Goal: Find specific page/section: Find specific page/section

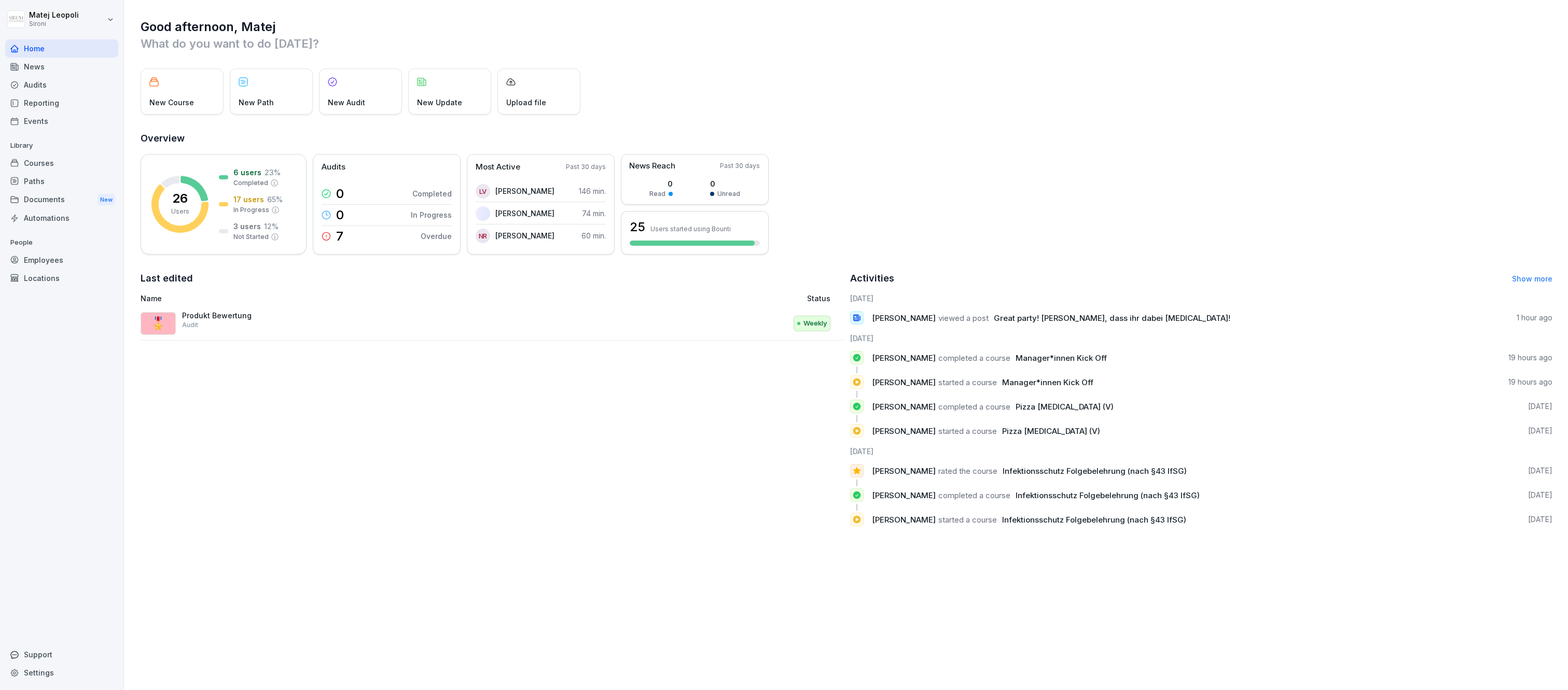
click at [56, 102] on div "Reporting" at bounding box center [62, 103] width 113 height 18
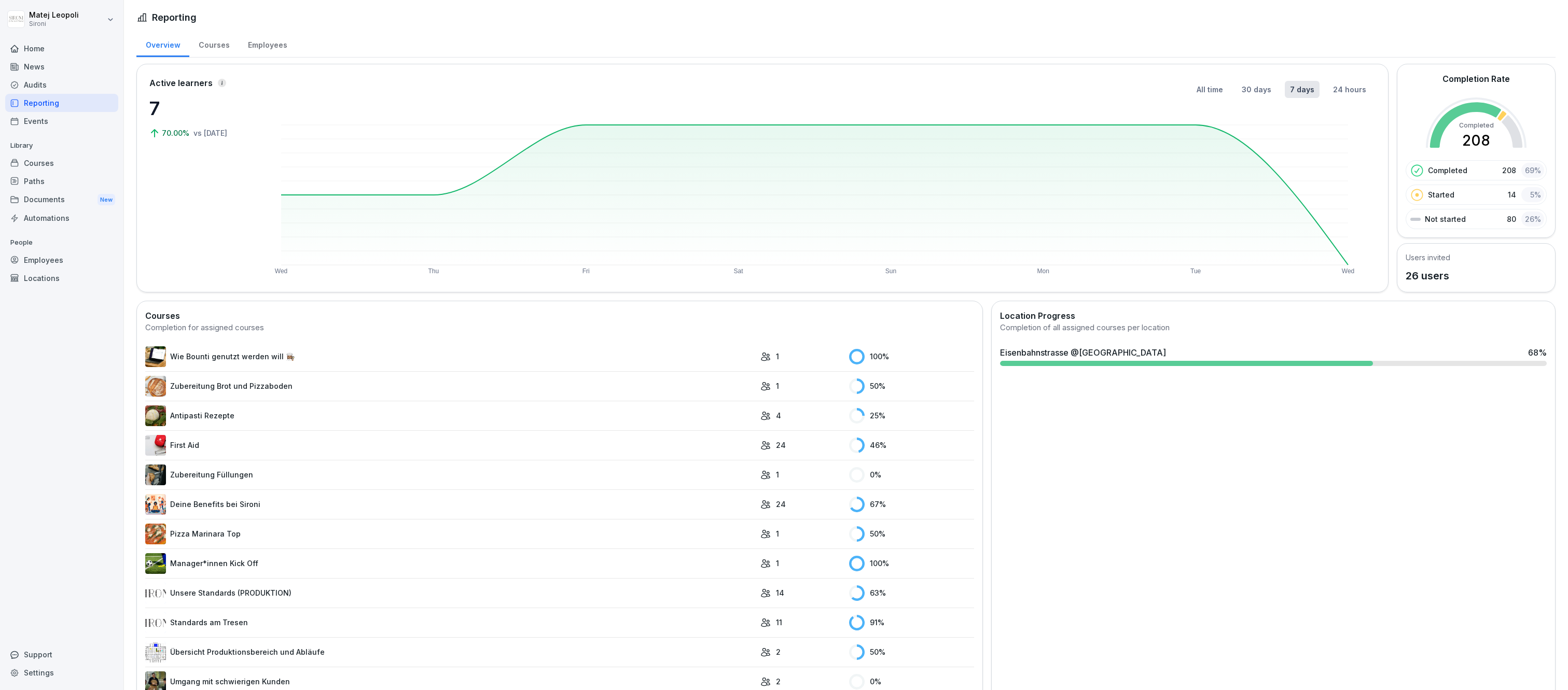
click at [241, 44] on div "Employees" at bounding box center [267, 43] width 58 height 26
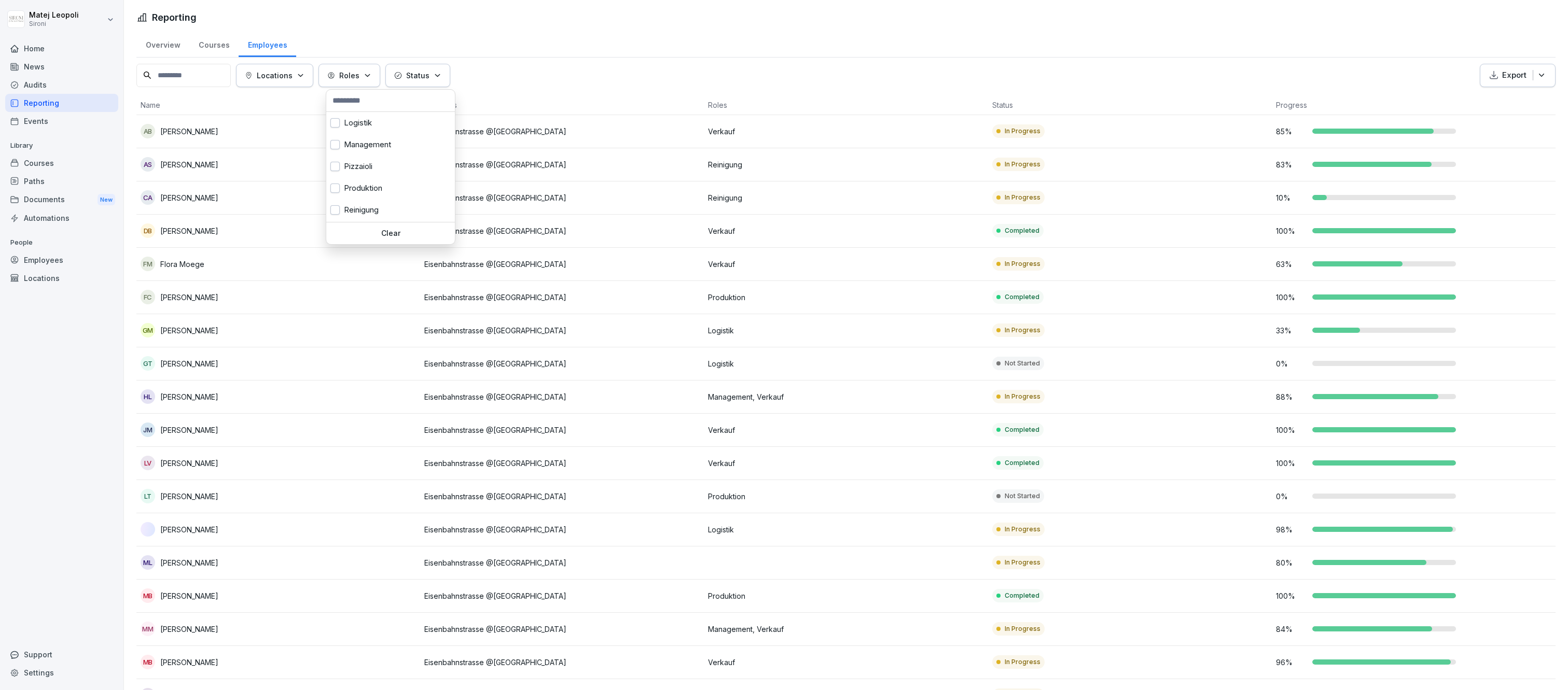
click at [369, 75] on icon "button" at bounding box center [367, 75] width 8 height 8
click at [336, 208] on button "button" at bounding box center [335, 209] width 9 height 9
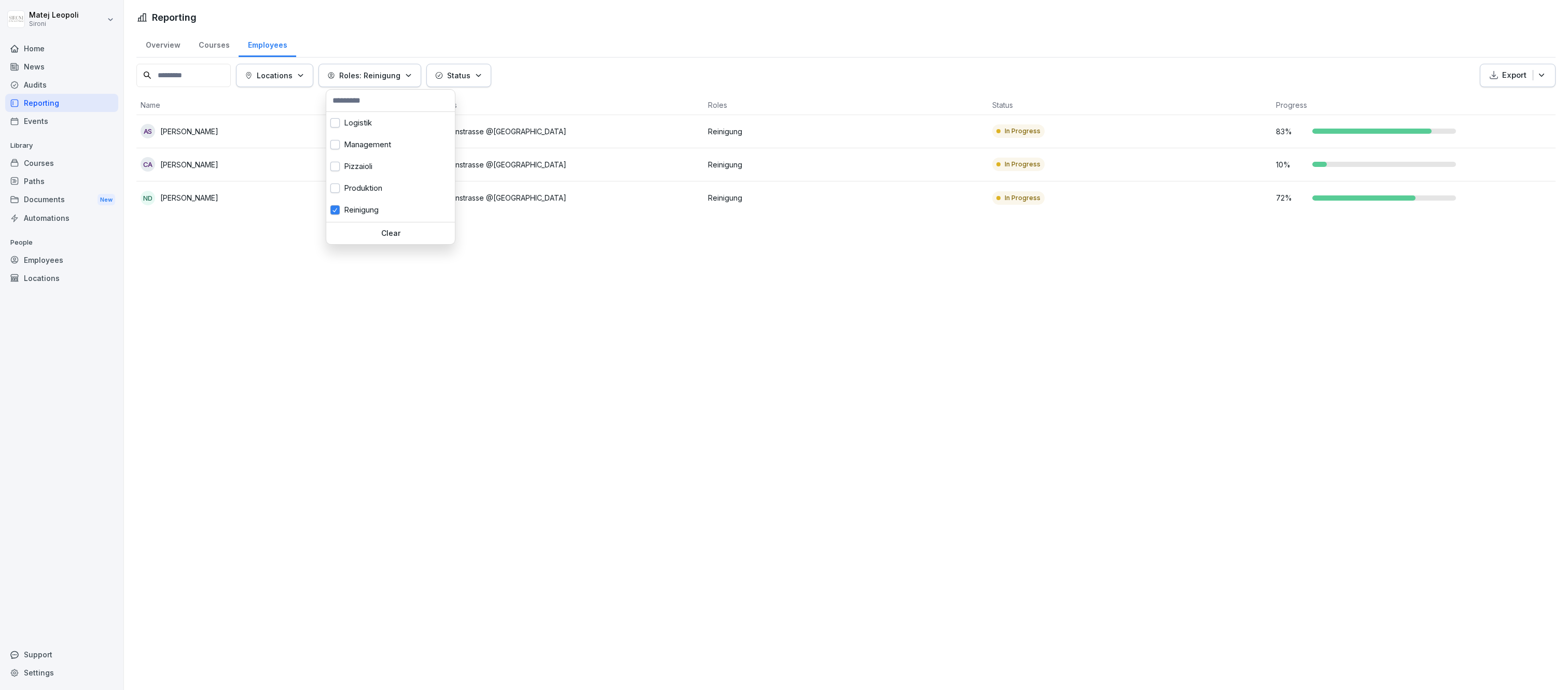
click at [549, 38] on html "Matej Leopoli Sironi Home News Audits Reporting Events Library Courses Paths Do…" at bounding box center [784, 345] width 1568 height 690
